Goal: Find specific page/section: Find specific page/section

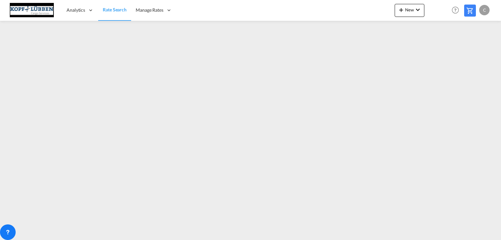
click at [110, 10] on span "Rate Search" at bounding box center [115, 10] width 24 height 6
click at [104, 12] on span "Rate Search" at bounding box center [115, 10] width 24 height 6
click at [148, 9] on span "Manage Rates" at bounding box center [150, 10] width 28 height 7
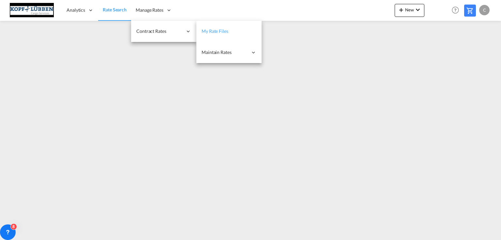
click at [223, 29] on span "My Rate Files" at bounding box center [214, 31] width 27 height 6
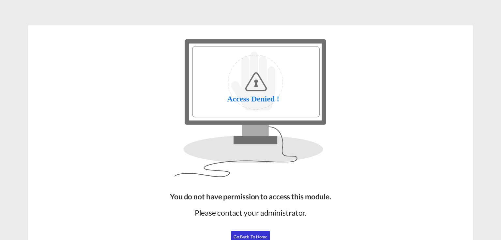
scroll to position [45, 0]
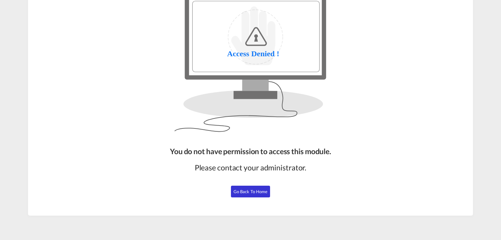
click at [251, 196] on button "Go Back to Home" at bounding box center [250, 192] width 39 height 12
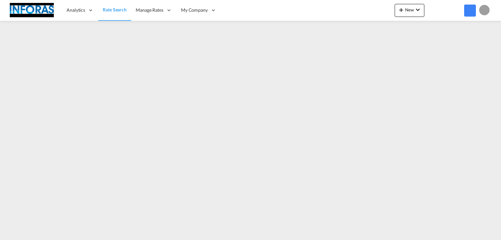
scroll to position [45, 0]
